Goal: Task Accomplishment & Management: Complete application form

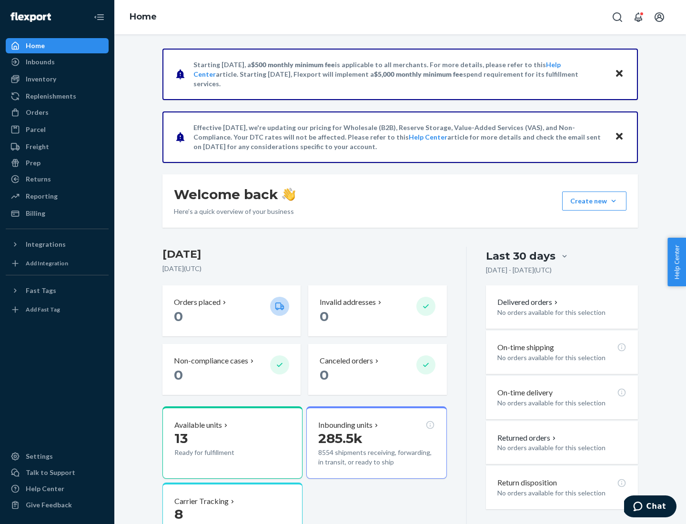
click at [613, 201] on button "Create new Create new inbound Create new order Create new product" at bounding box center [594, 200] width 64 height 19
click at [57, 62] on div "Inbounds" at bounding box center [57, 61] width 101 height 13
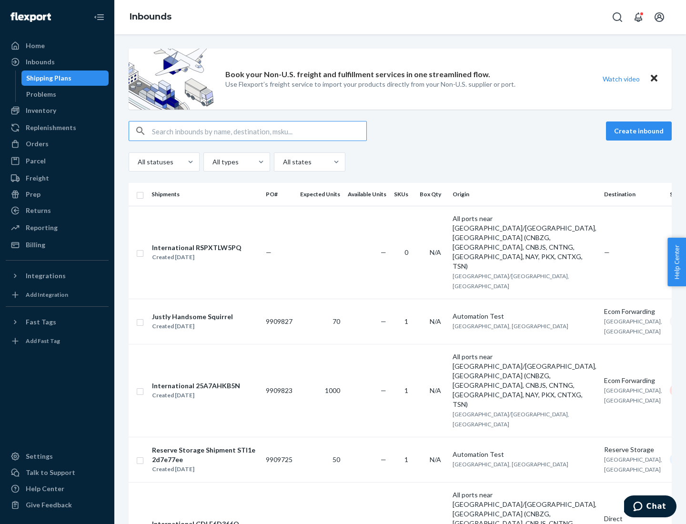
click at [640, 131] on button "Create inbound" at bounding box center [639, 130] width 66 height 19
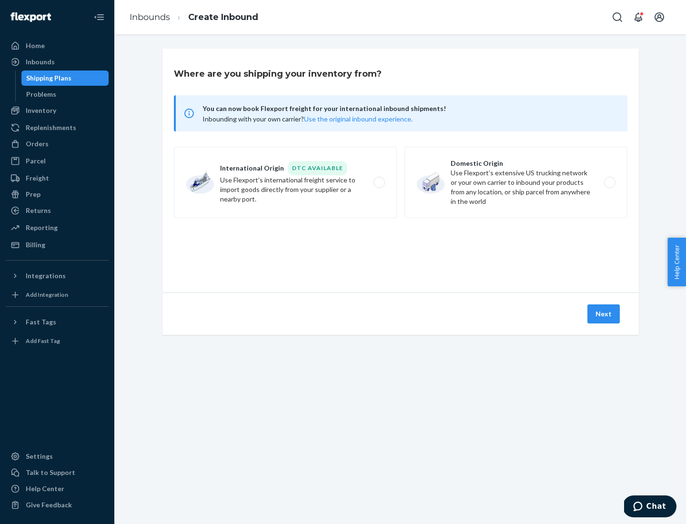
click at [516, 182] on label "Domestic Origin Use Flexport’s extensive US trucking network or your own carrie…" at bounding box center [515, 182] width 223 height 71
click at [609, 182] on input "Domestic Origin Use Flexport’s extensive US trucking network or your own carrie…" at bounding box center [612, 183] width 6 height 6
radio input "true"
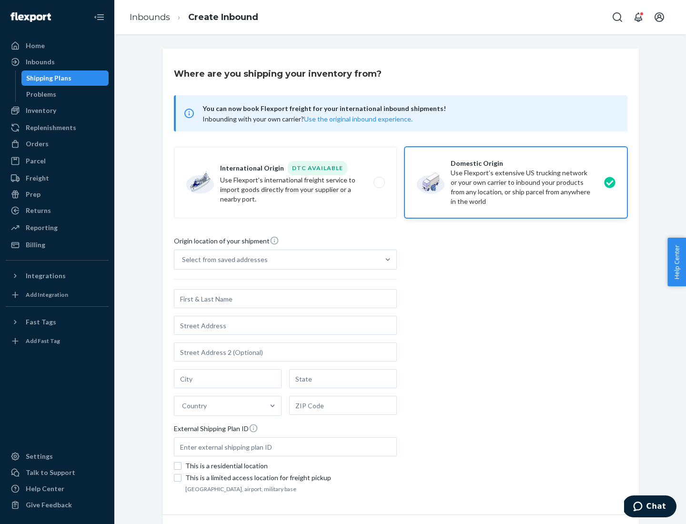
click at [222, 260] on div "Select from saved addresses" at bounding box center [225, 260] width 86 height 10
click at [183, 260] on input "Select from saved addresses" at bounding box center [182, 260] width 1 height 10
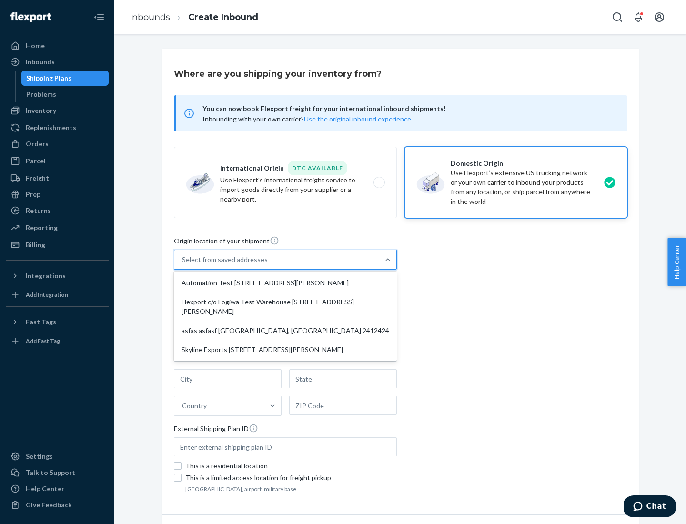
scroll to position [4, 0]
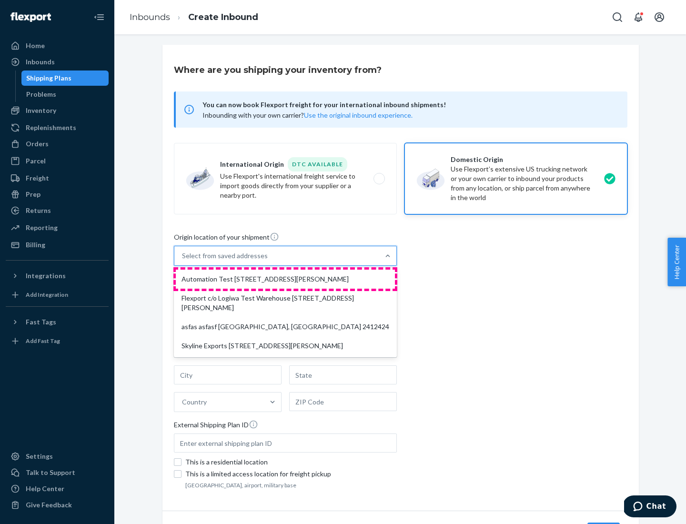
click at [285, 279] on div "Automation Test [STREET_ADDRESS][PERSON_NAME]" at bounding box center [285, 279] width 219 height 19
click at [183, 260] on input "option Automation Test [STREET_ADDRESS][PERSON_NAME] focused, 1 of 4. 4 results…" at bounding box center [182, 256] width 1 height 10
type input "Automation Test"
type input "9th Floor"
type input "[GEOGRAPHIC_DATA]"
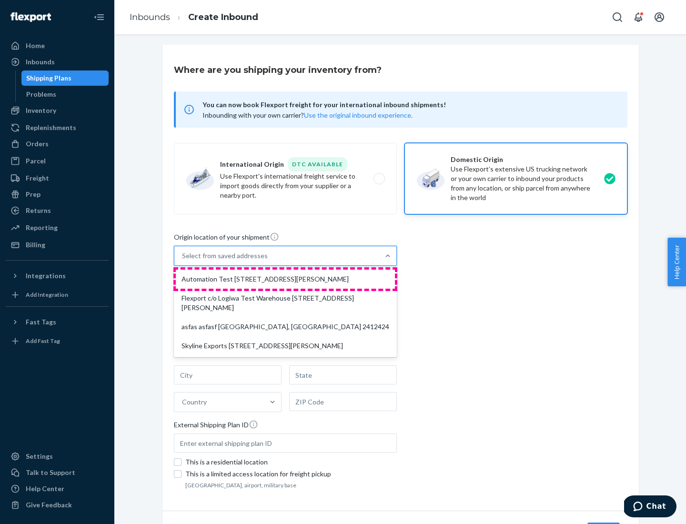
type input "CA"
type input "94104"
type input "[STREET_ADDRESS][PERSON_NAME]"
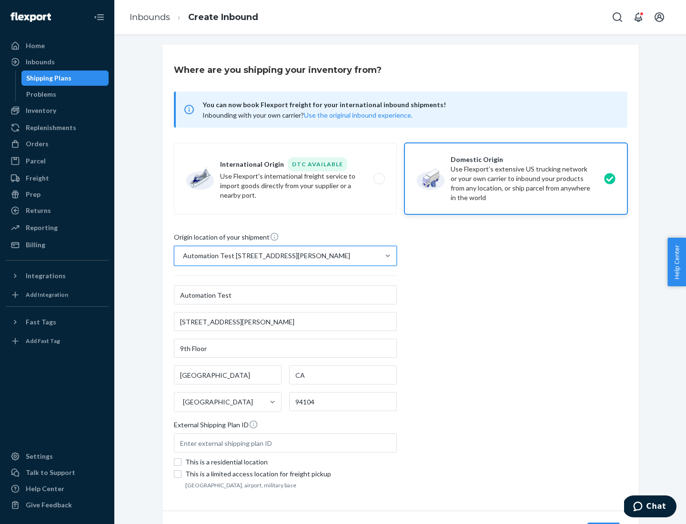
scroll to position [56, 0]
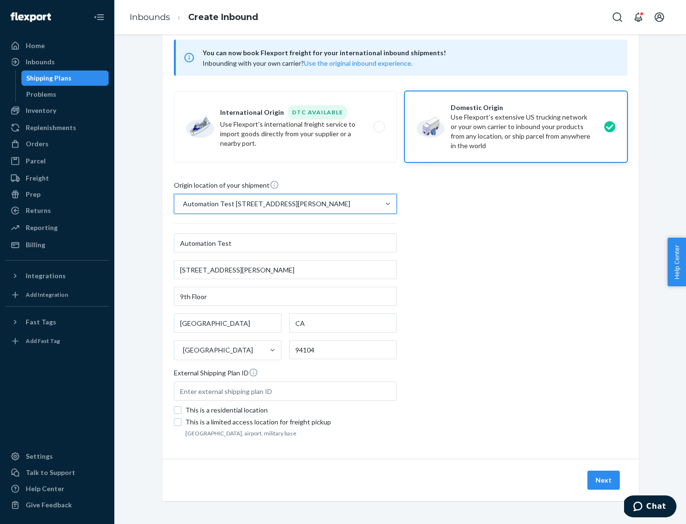
click at [604, 480] on button "Next" at bounding box center [603, 479] width 32 height 19
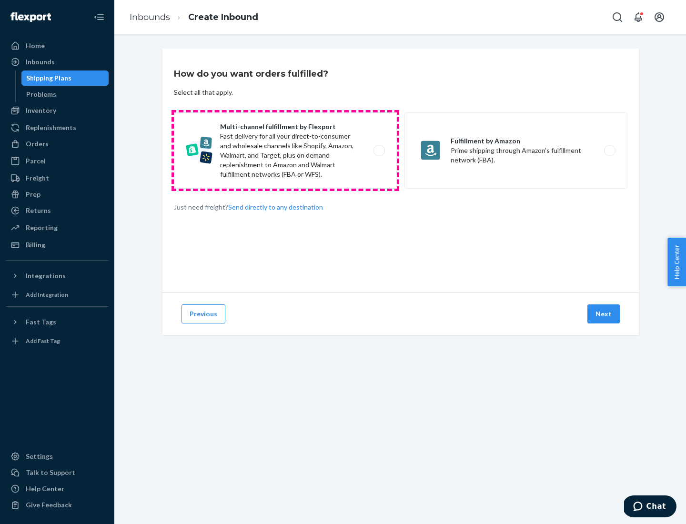
click at [285, 150] on label "Multi-channel fulfillment by Flexport Fast delivery for all your direct-to-cons…" at bounding box center [285, 150] width 223 height 76
click at [379, 150] on input "Multi-channel fulfillment by Flexport Fast delivery for all your direct-to-cons…" at bounding box center [382, 151] width 6 height 6
radio input "true"
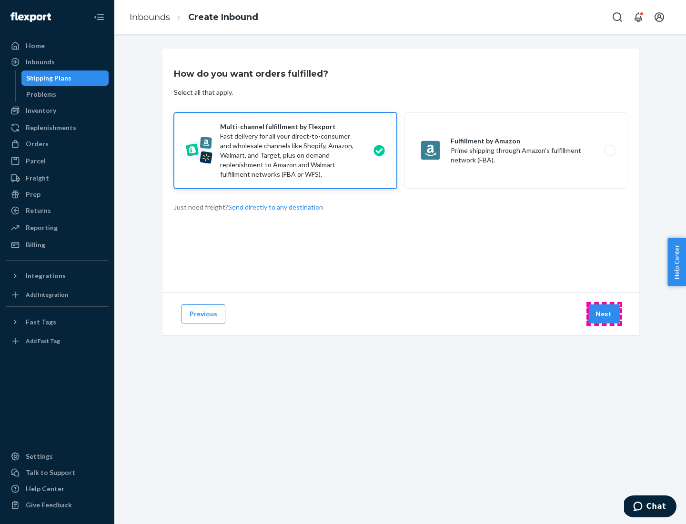
click at [604, 314] on button "Next" at bounding box center [603, 313] width 32 height 19
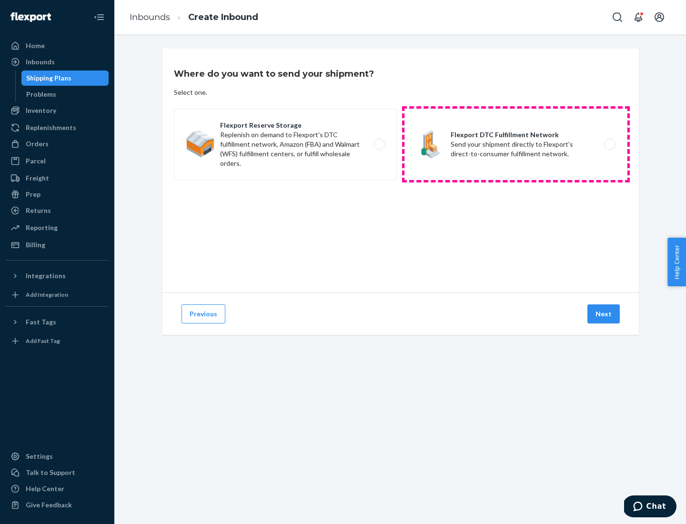
click at [516, 144] on label "Flexport DTC Fulfillment Network Send your shipment directly to Flexport's dire…" at bounding box center [515, 144] width 223 height 71
click at [609, 144] on input "Flexport DTC Fulfillment Network Send your shipment directly to Flexport's dire…" at bounding box center [612, 144] width 6 height 6
radio input "true"
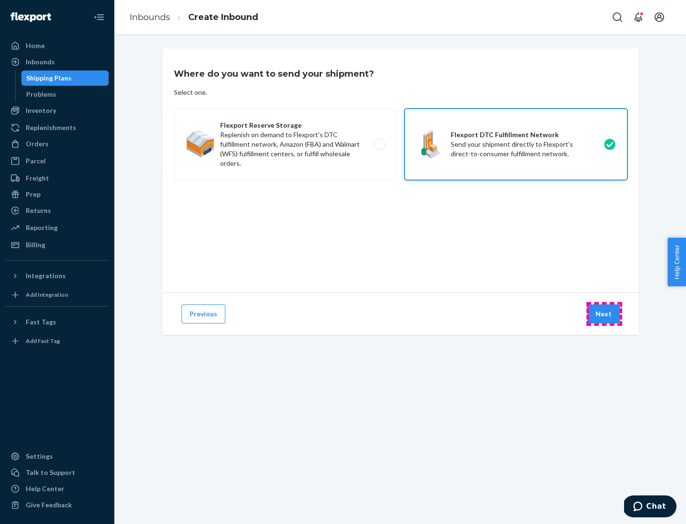
click at [604, 314] on button "Next" at bounding box center [603, 313] width 32 height 19
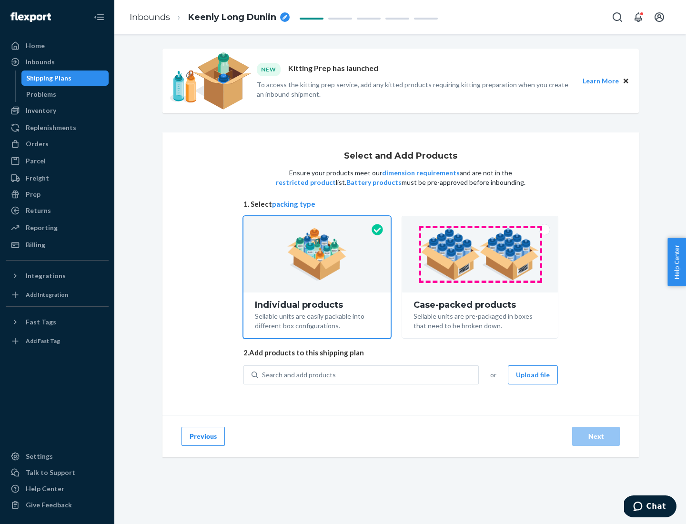
click at [480, 254] on img at bounding box center [479, 254] width 119 height 52
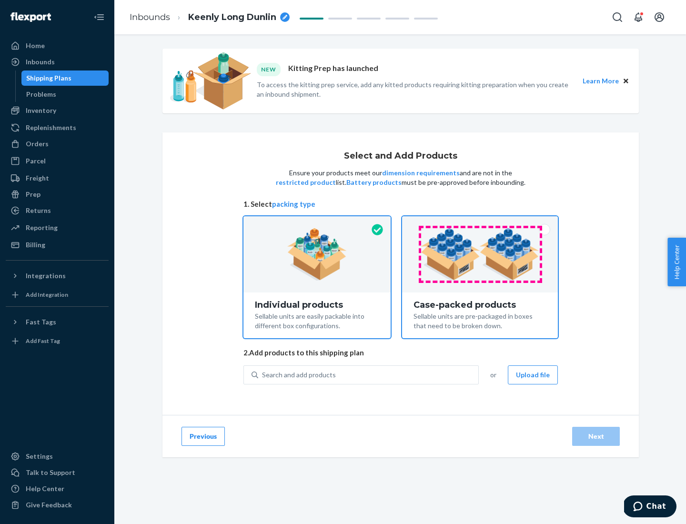
click at [480, 222] on input "Case-packed products Sellable units are pre-packaged in boxes that need to be b…" at bounding box center [480, 219] width 6 height 6
radio input "true"
radio input "false"
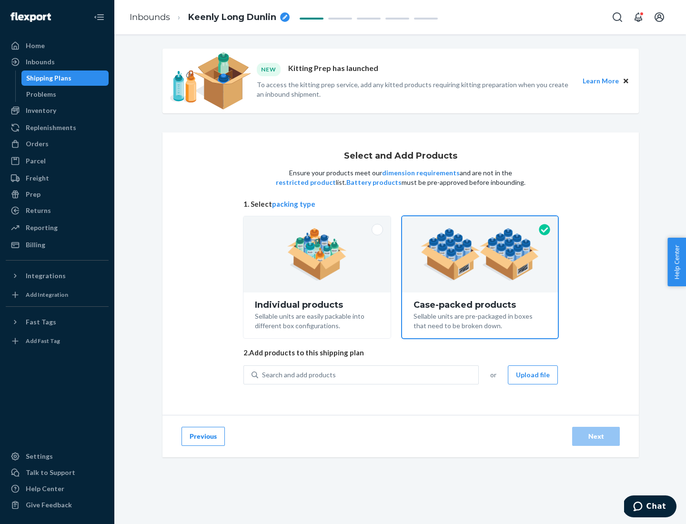
click at [369, 374] on div "Search and add products" at bounding box center [368, 374] width 220 height 17
click at [263, 374] on input "Search and add products" at bounding box center [262, 375] width 1 height 10
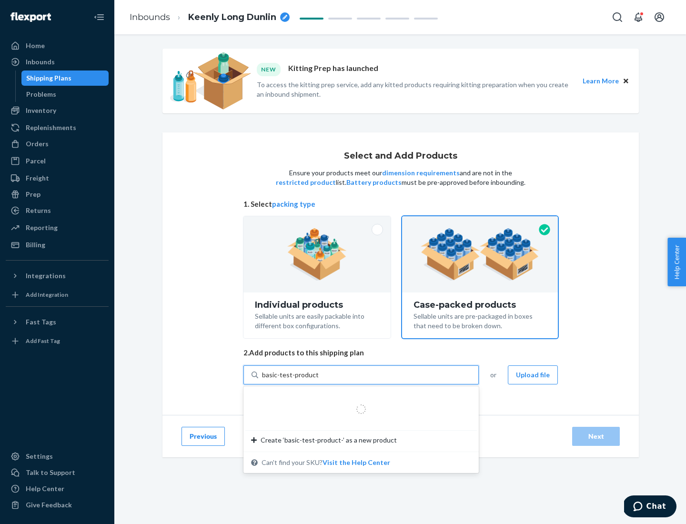
type input "basic-test-product-1"
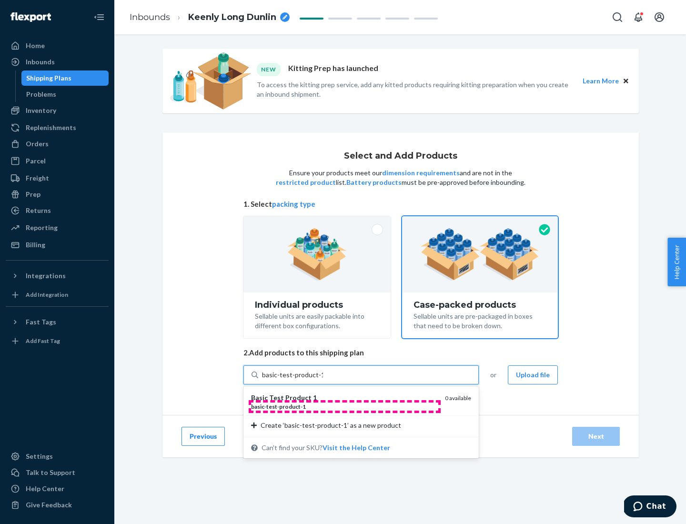
click at [344, 406] on div "basic - test - product - 1" at bounding box center [344, 406] width 186 height 8
click at [323, 380] on input "basic-test-product-1" at bounding box center [292, 375] width 61 height 10
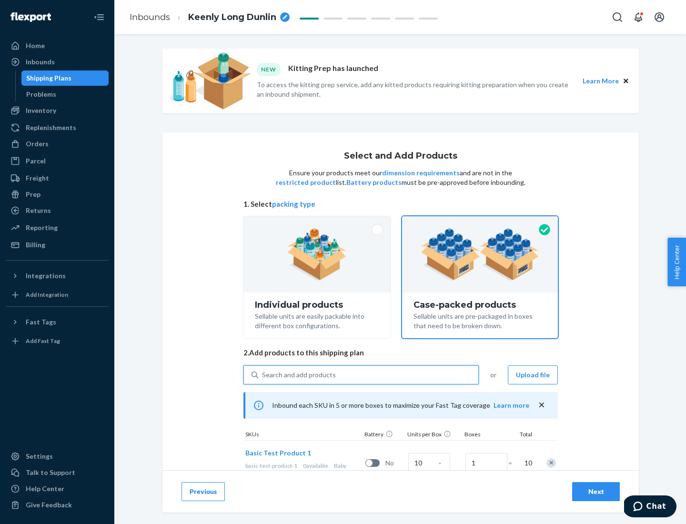
scroll to position [34, 0]
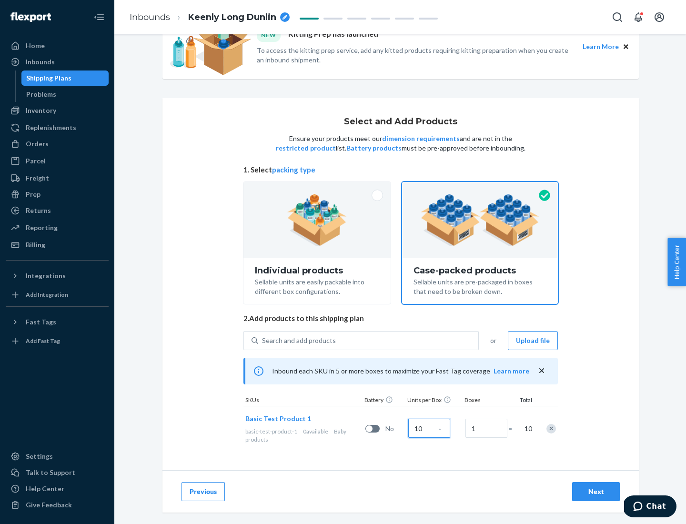
type input "10"
type input "7"
click at [596, 491] on div "Next" at bounding box center [595, 492] width 31 height 10
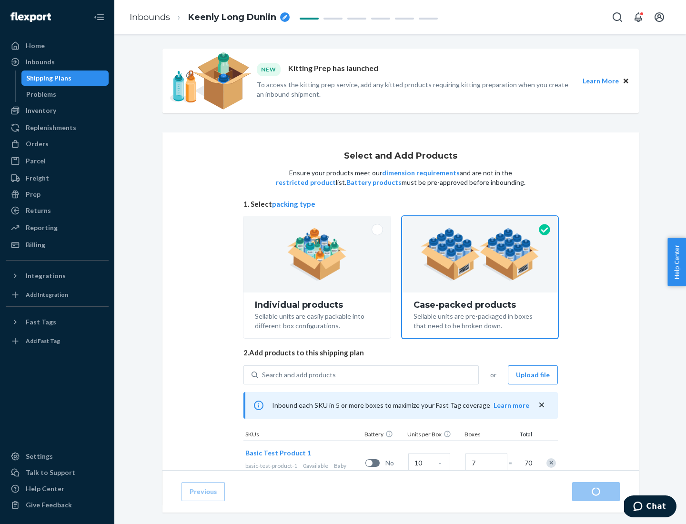
radio input "true"
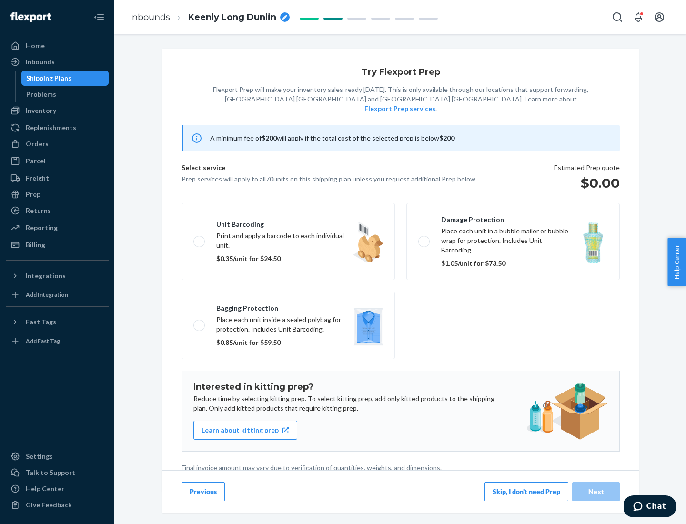
scroll to position [2, 0]
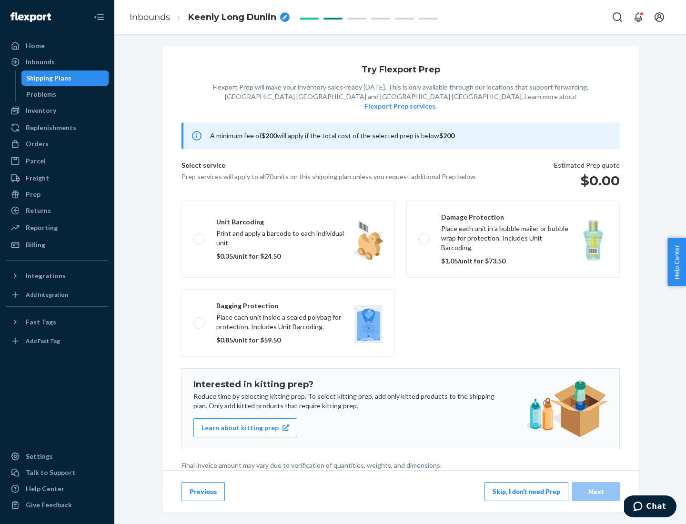
click at [288, 303] on label "Bagging protection Place each unit inside a sealed polybag for protection. Incl…" at bounding box center [287, 323] width 213 height 68
click at [200, 320] on input "Bagging protection Place each unit inside a sealed polybag for protection. Incl…" at bounding box center [196, 323] width 6 height 6
checkbox input "true"
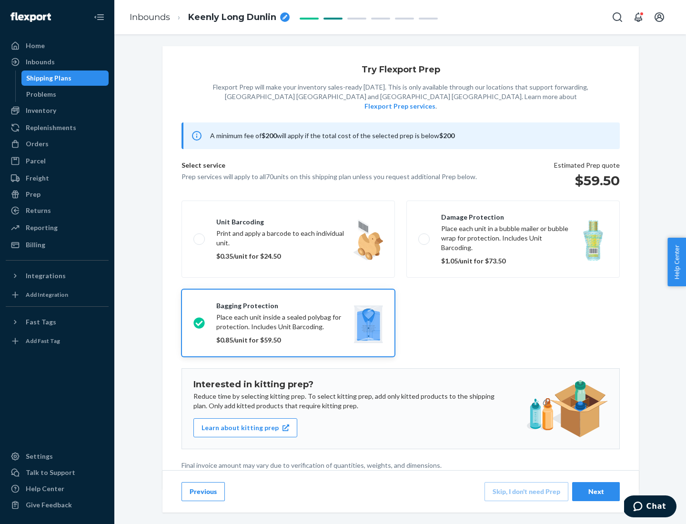
click at [596, 491] on div "Next" at bounding box center [595, 492] width 31 height 10
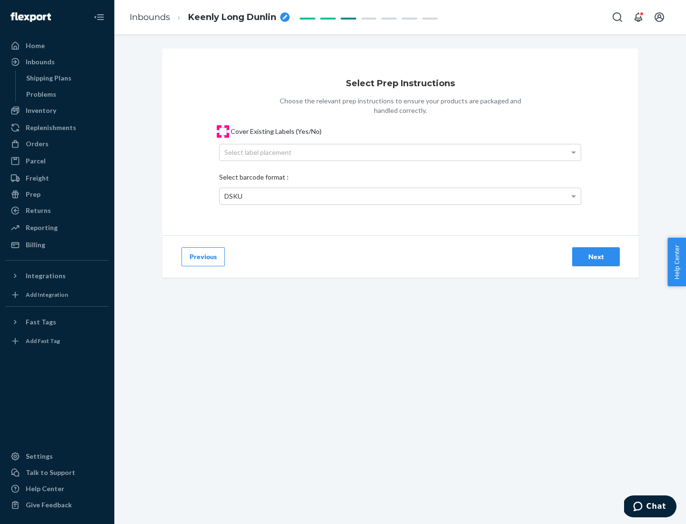
click at [223, 131] on input "Cover Existing Labels (Yes/No)" at bounding box center [223, 132] width 8 height 8
checkbox input "true"
click at [400, 152] on div "Select label placement" at bounding box center [400, 152] width 361 height 16
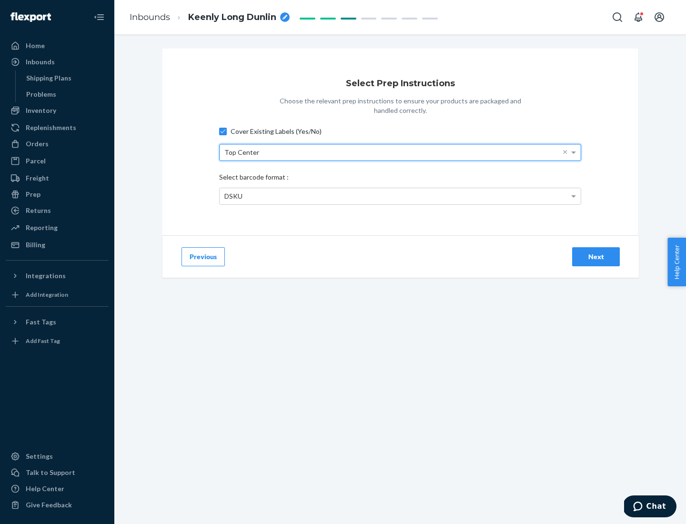
click at [400, 196] on div "DSKU" at bounding box center [400, 196] width 361 height 16
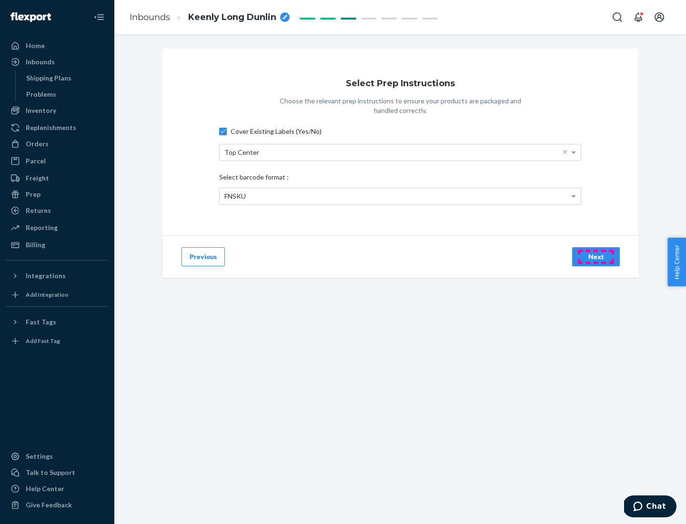
click at [596, 256] on div "Next" at bounding box center [595, 257] width 31 height 10
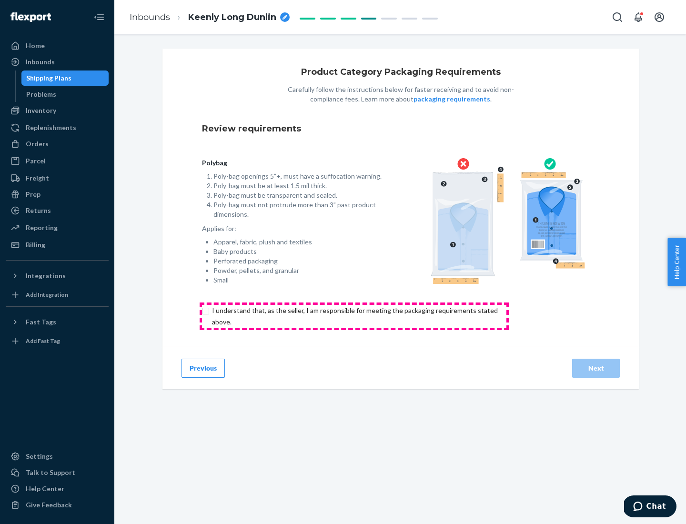
click at [354, 316] on input "checkbox" at bounding box center [360, 316] width 317 height 23
checkbox input "true"
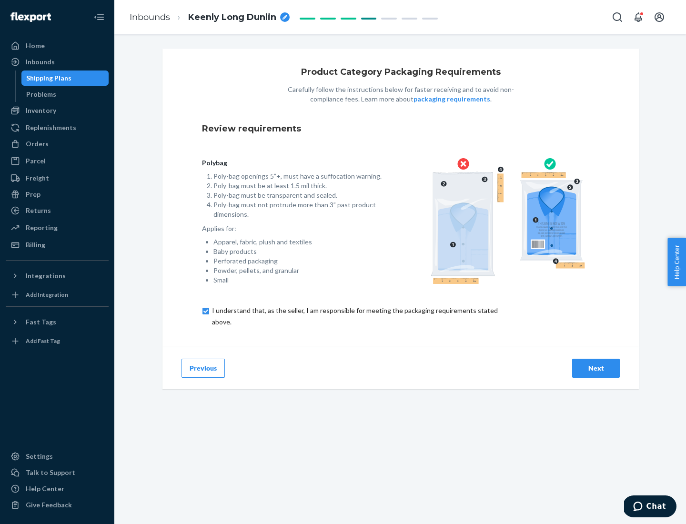
click at [596, 368] on div "Next" at bounding box center [595, 368] width 31 height 10
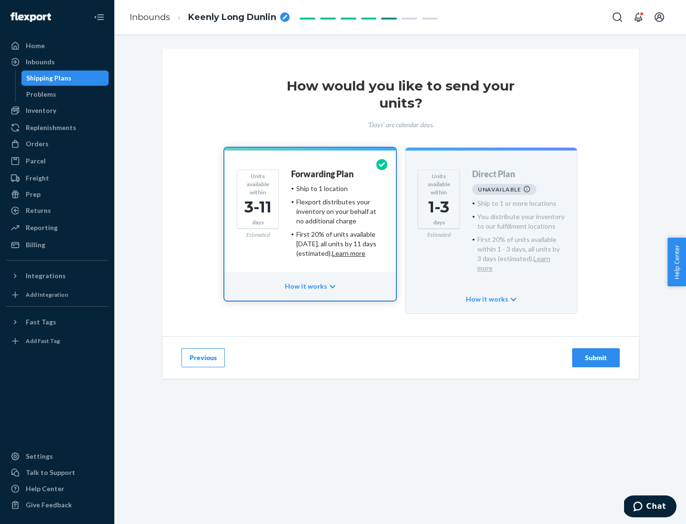
click at [323, 174] on h4 "Forwarding Plan" at bounding box center [322, 175] width 62 height 10
click at [596, 353] on div "Submit" at bounding box center [595, 358] width 31 height 10
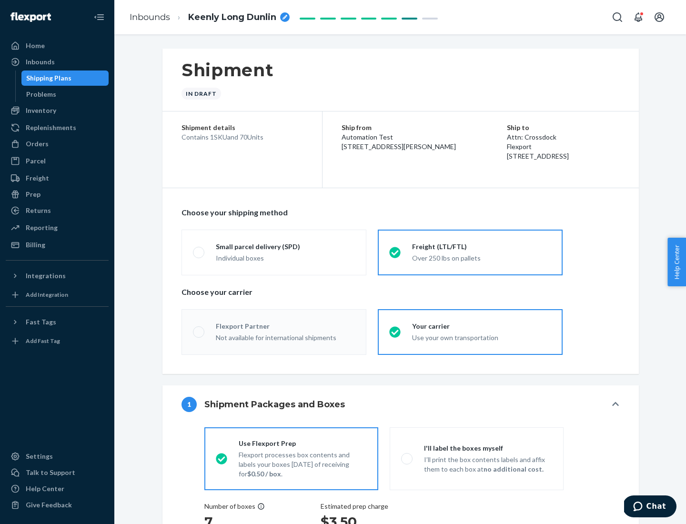
radio input "true"
radio input "false"
radio input "true"
radio input "false"
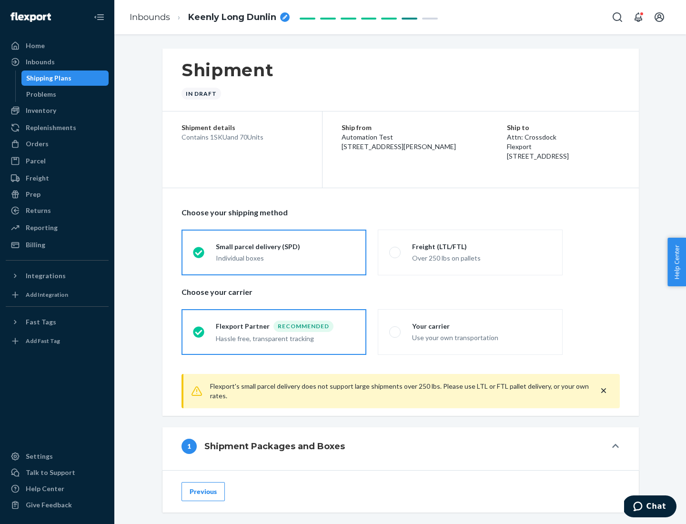
click at [285, 258] on div "Individual boxes" at bounding box center [285, 258] width 139 height 10
click at [199, 255] on input "Small parcel delivery (SPD) Individual boxes" at bounding box center [196, 252] width 6 height 6
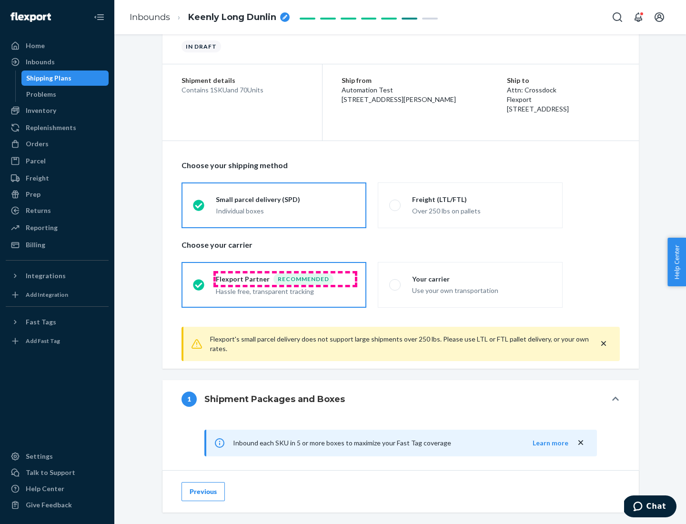
click at [285, 279] on div "Recommended" at bounding box center [303, 278] width 60 height 11
click at [199, 281] on input "Flexport Partner Recommended Hassle free, transparent tracking" at bounding box center [196, 284] width 6 height 6
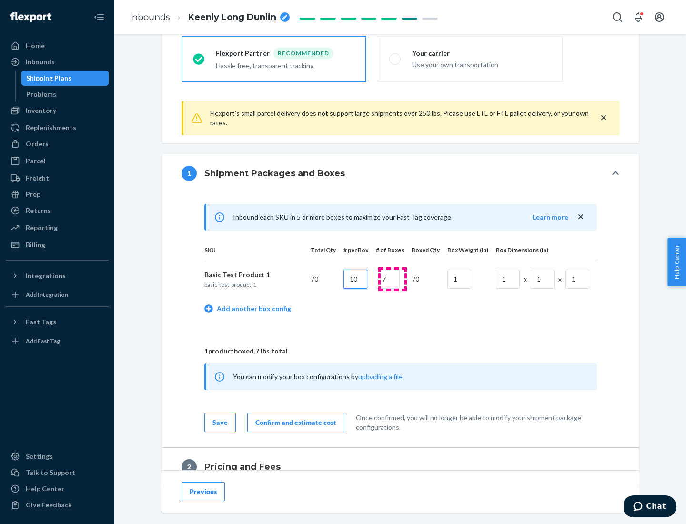
type input "10"
type input "7"
type input "1"
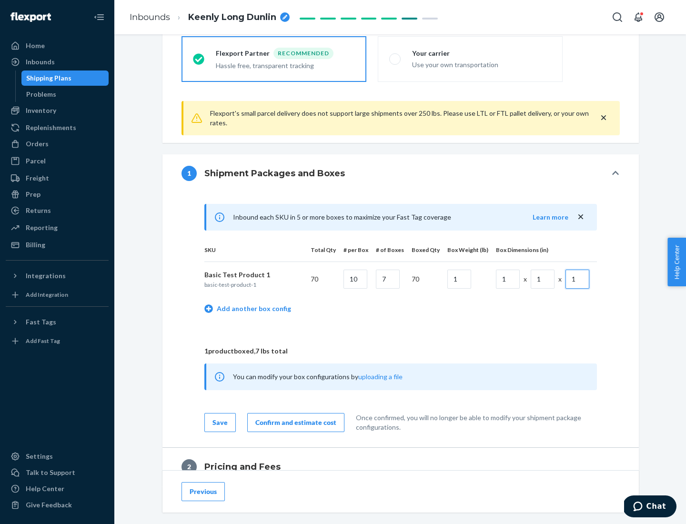
scroll to position [416, 0]
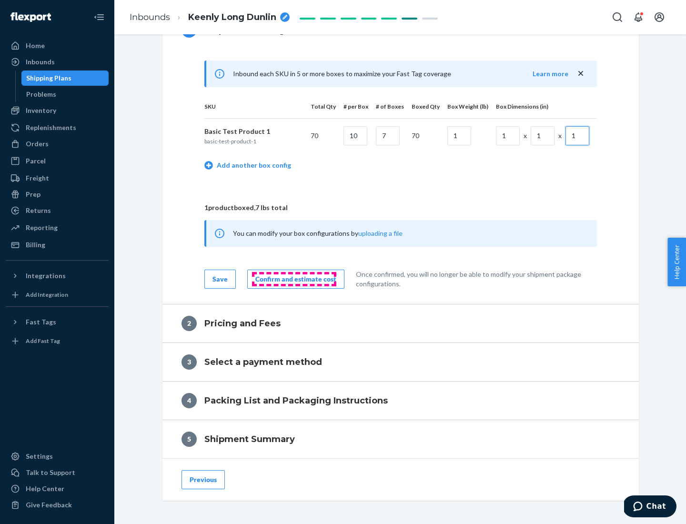
type input "1"
click at [294, 279] on div "Confirm and estimate cost" at bounding box center [295, 279] width 81 height 10
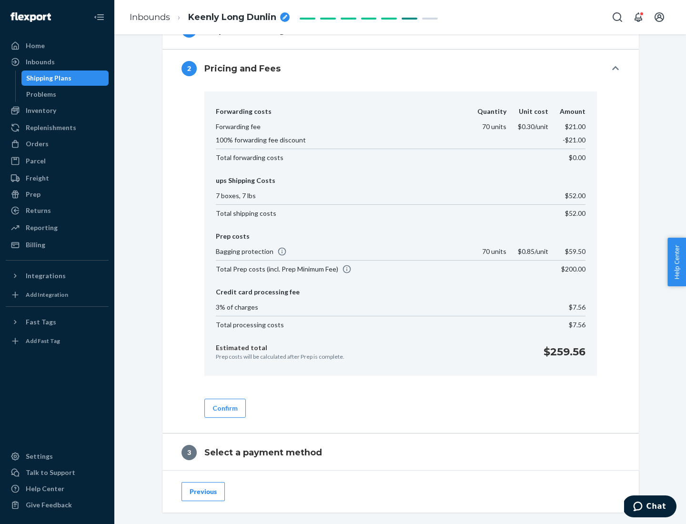
scroll to position [545, 0]
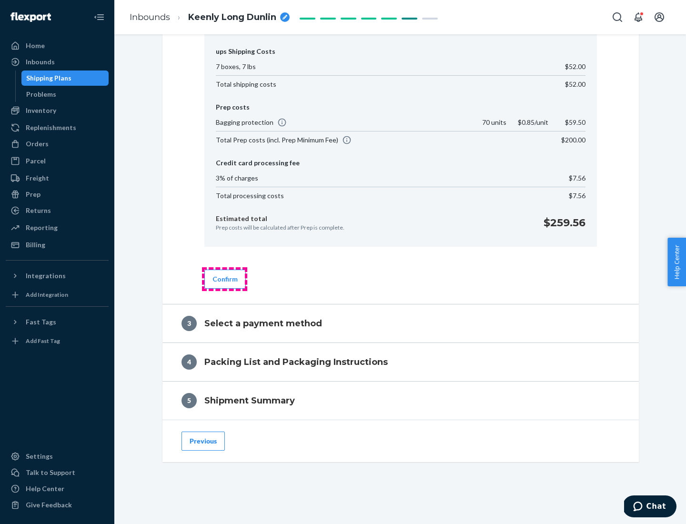
click at [224, 279] on button "Confirm" at bounding box center [224, 279] width 41 height 19
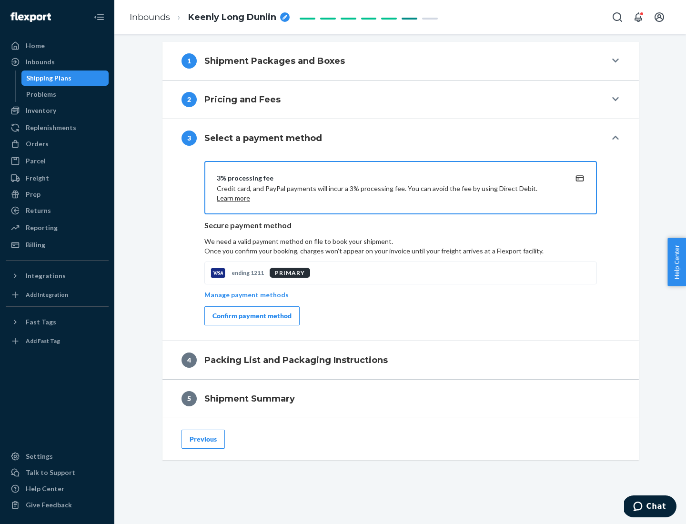
scroll to position [385, 0]
click at [251, 316] on div "Confirm payment method" at bounding box center [251, 316] width 79 height 10
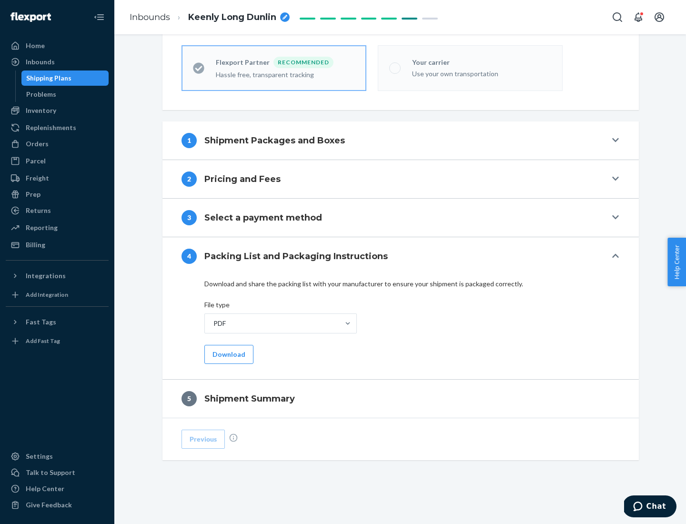
scroll to position [264, 0]
click at [228, 354] on button "Download" at bounding box center [228, 354] width 49 height 19
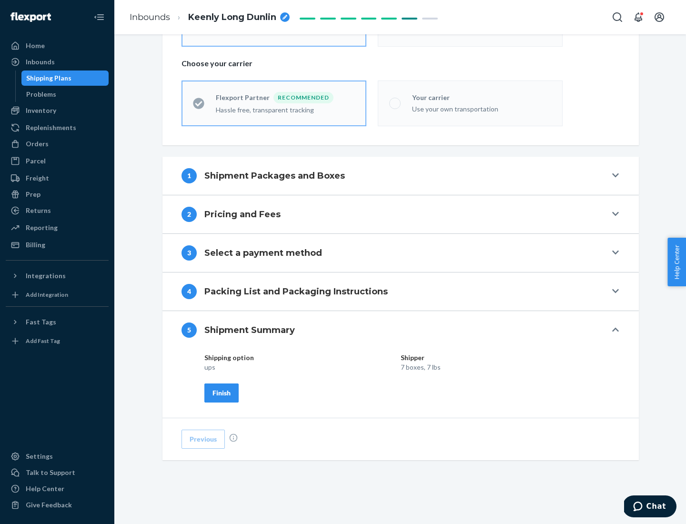
scroll to position [229, 0]
